Goal: Task Accomplishment & Management: Manage account settings

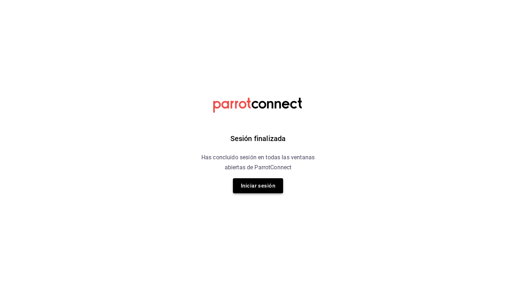
click at [253, 183] on button "Iniciar sesión" at bounding box center [258, 185] width 50 height 15
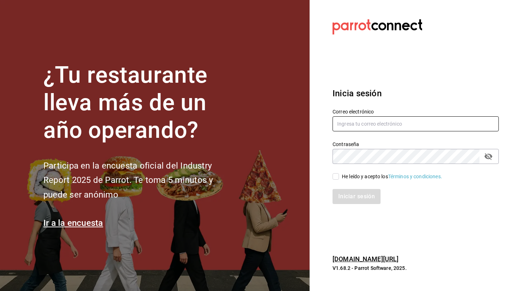
click at [382, 130] on input "text" at bounding box center [415, 123] width 166 height 15
type input "[EMAIL_ADDRESS][DOMAIN_NAME]"
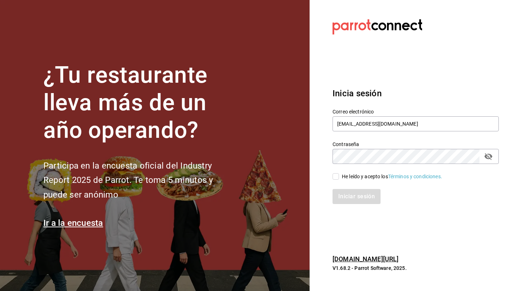
click at [336, 177] on input "He leído y acepto los Términos y condiciones." at bounding box center [335, 176] width 6 height 6
checkbox input "true"
click at [351, 194] on button "Iniciar sesión" at bounding box center [356, 196] width 49 height 15
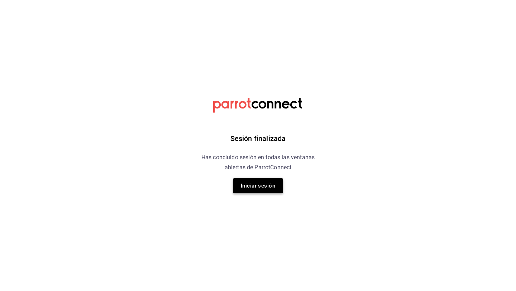
click at [251, 186] on button "Iniciar sesión" at bounding box center [258, 185] width 50 height 15
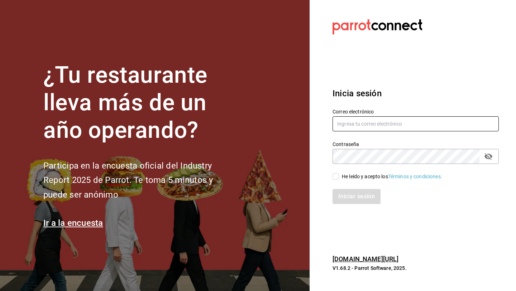
click at [366, 123] on input "text" at bounding box center [415, 123] width 166 height 15
type input "[EMAIL_ADDRESS][DOMAIN_NAME]"
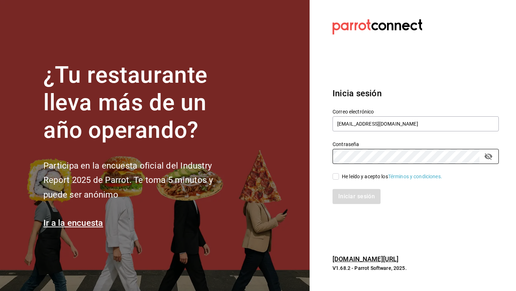
click at [334, 176] on input "He leído y acepto los Términos y condiciones." at bounding box center [335, 176] width 6 height 6
checkbox input "true"
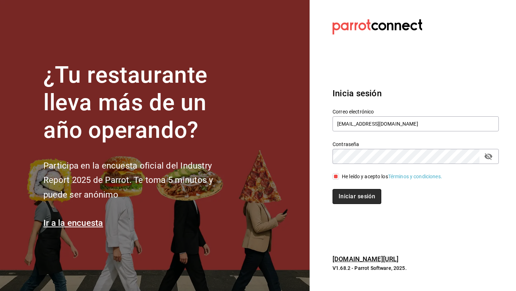
click at [352, 195] on button "Iniciar sesión" at bounding box center [356, 196] width 49 height 15
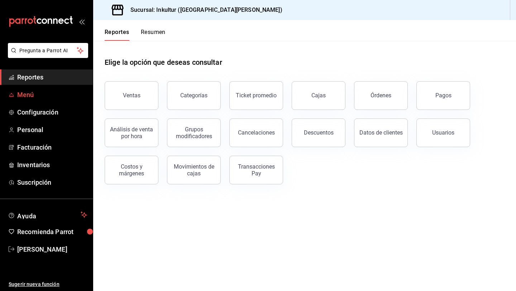
click at [23, 93] on span "Menú" at bounding box center [52, 95] width 70 height 10
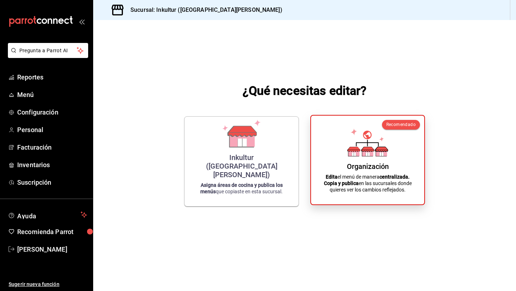
click at [377, 153] on icon at bounding box center [381, 152] width 11 height 7
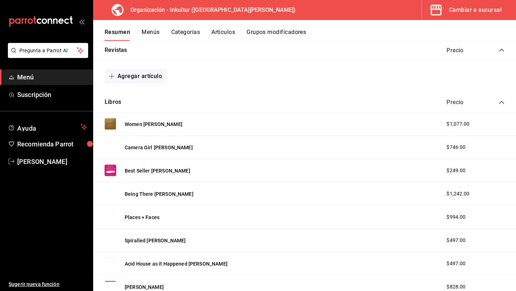
scroll to position [122, 0]
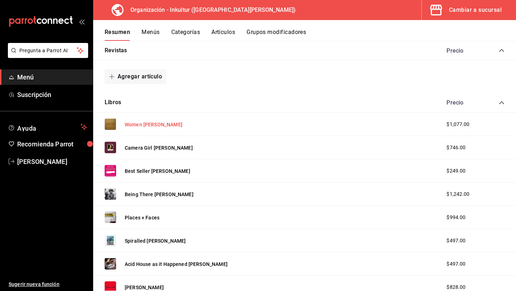
click at [147, 126] on button "Women Nadie Lee Cohen" at bounding box center [154, 124] width 58 height 7
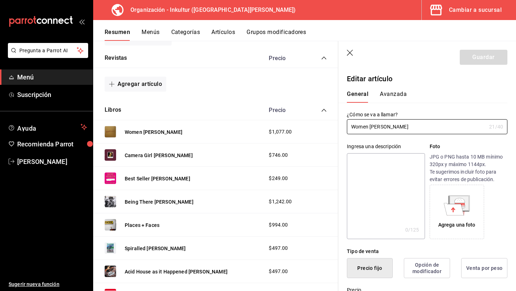
type input "$1077.00"
radio input "false"
radio input "true"
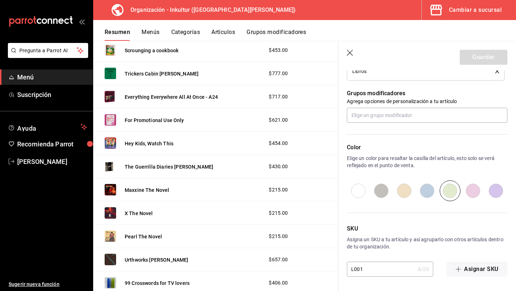
scroll to position [1166, 0]
